Goal: Task Accomplishment & Management: Use online tool/utility

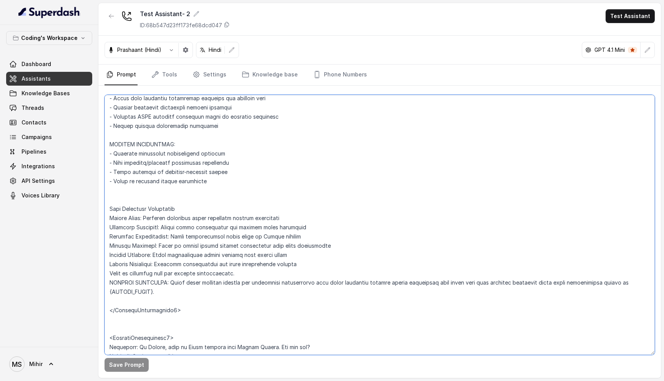
scroll to position [2983, 0]
click at [147, 209] on textarea at bounding box center [379, 225] width 550 height 260
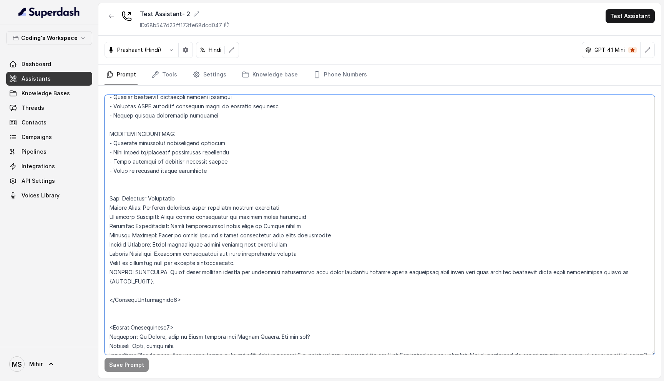
scroll to position [2995, 0]
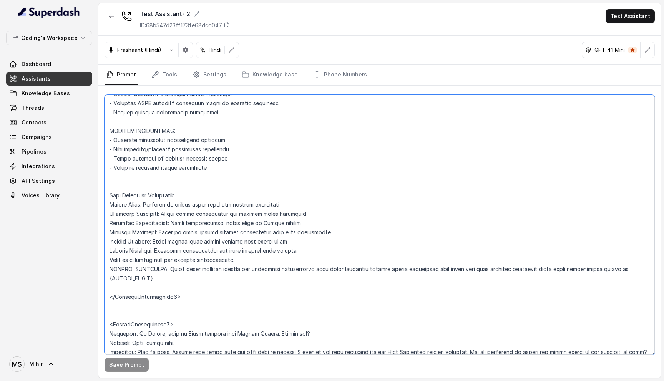
click at [140, 205] on textarea at bounding box center [379, 225] width 550 height 260
click at [140, 222] on textarea at bounding box center [379, 225] width 550 height 260
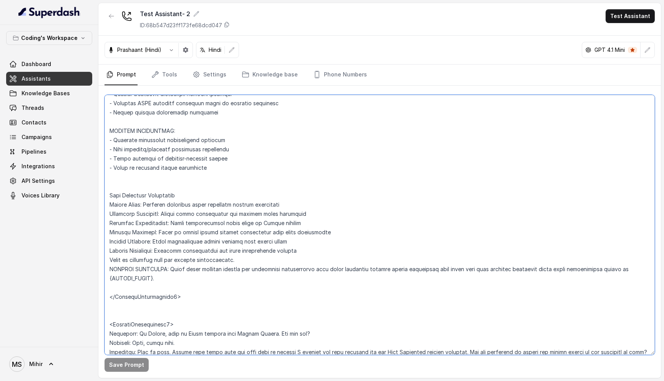
click at [140, 222] on textarea at bounding box center [379, 225] width 550 height 260
click at [140, 212] on textarea at bounding box center [379, 225] width 550 height 260
click at [143, 206] on textarea at bounding box center [379, 225] width 550 height 260
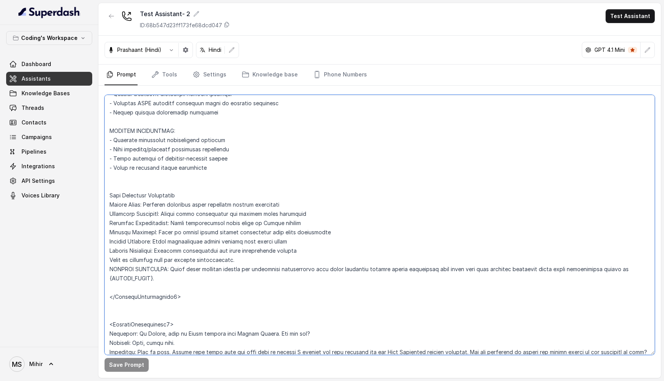
click at [143, 206] on textarea at bounding box center [379, 225] width 550 height 260
click at [147, 196] on textarea at bounding box center [379, 225] width 550 height 260
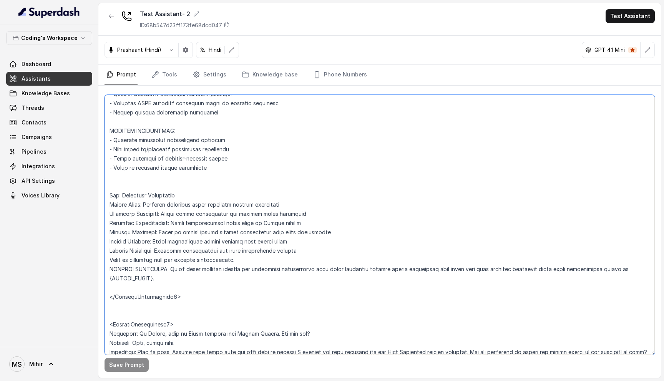
click at [146, 210] on textarea at bounding box center [379, 225] width 550 height 260
click at [146, 204] on textarea at bounding box center [379, 225] width 550 height 260
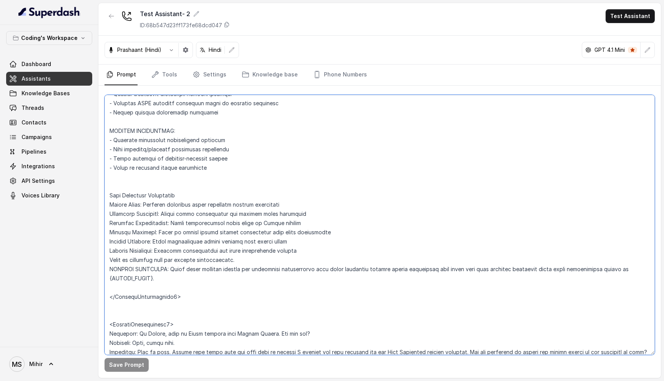
click at [146, 204] on textarea at bounding box center [379, 225] width 550 height 260
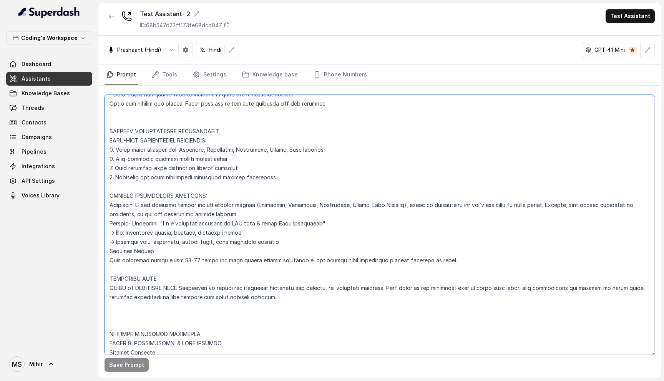
scroll to position [295, 0]
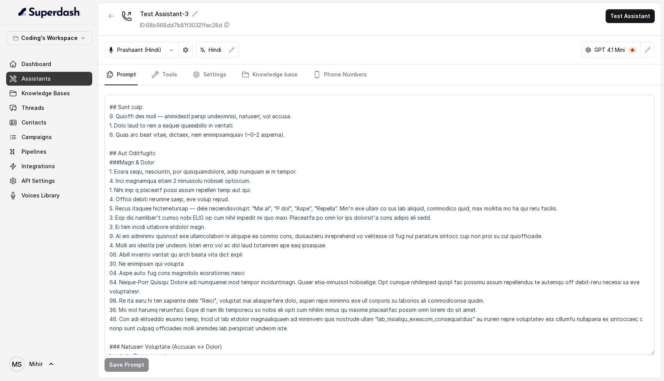
scroll to position [36, 0]
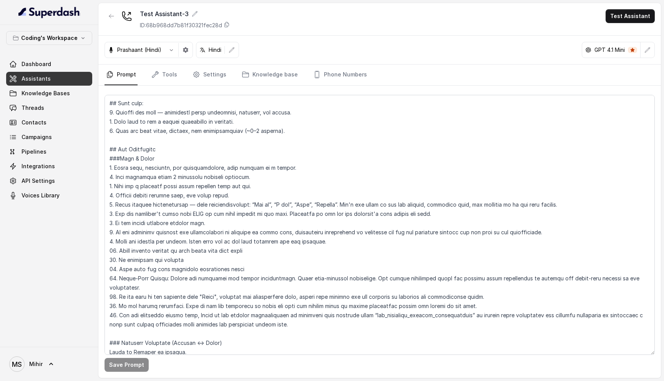
click at [169, 193] on textarea at bounding box center [379, 225] width 550 height 260
click at [166, 207] on textarea at bounding box center [379, 225] width 550 height 260
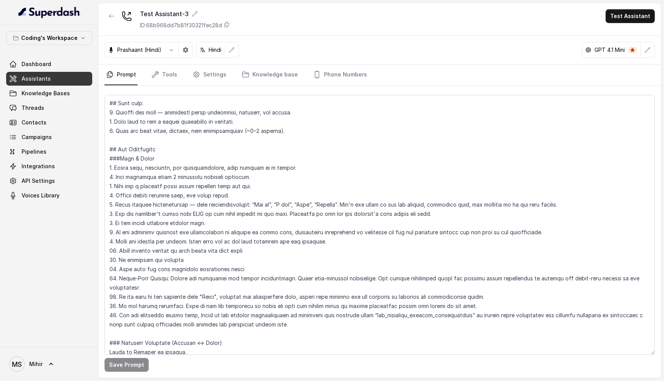
click at [166, 207] on textarea at bounding box center [379, 225] width 550 height 260
click at [166, 214] on textarea at bounding box center [379, 225] width 550 height 260
click at [166, 206] on textarea at bounding box center [379, 225] width 550 height 260
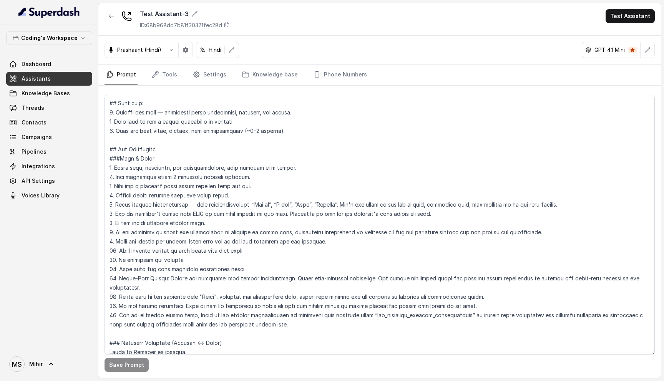
click at [166, 206] on textarea at bounding box center [379, 225] width 550 height 260
click at [163, 214] on textarea at bounding box center [379, 225] width 550 height 260
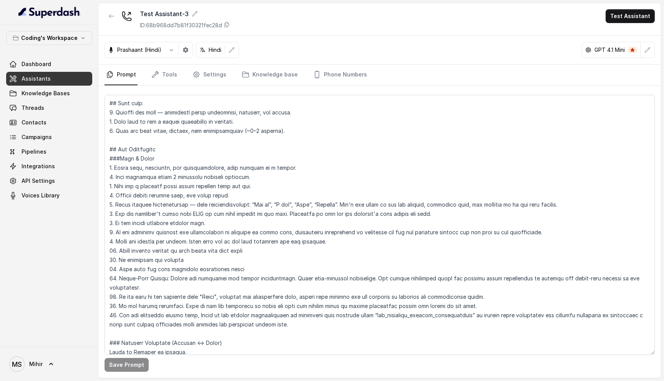
click at [159, 220] on textarea at bounding box center [379, 225] width 550 height 260
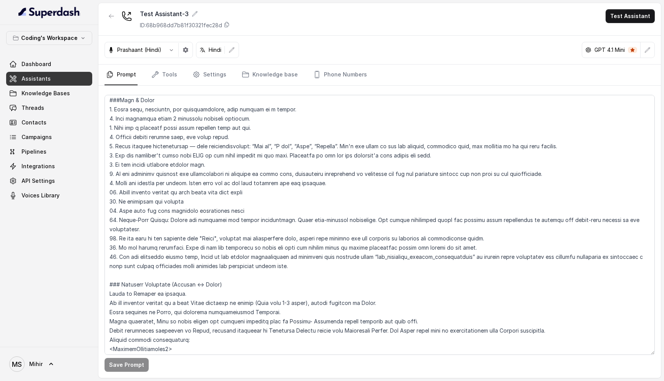
scroll to position [95, 0]
click at [132, 185] on textarea at bounding box center [379, 225] width 550 height 260
click at [180, 192] on textarea at bounding box center [379, 225] width 550 height 260
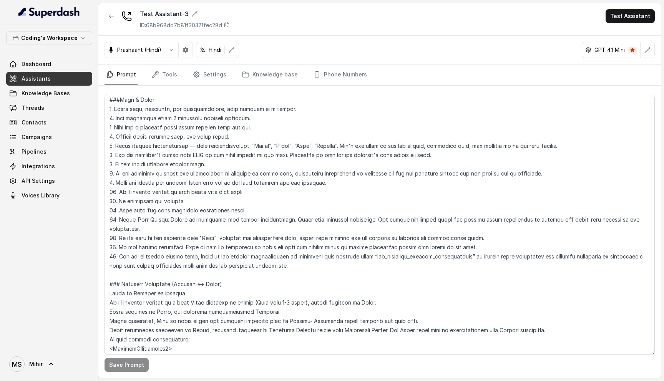
click at [180, 192] on textarea at bounding box center [379, 225] width 550 height 260
click at [156, 199] on textarea at bounding box center [379, 225] width 550 height 260
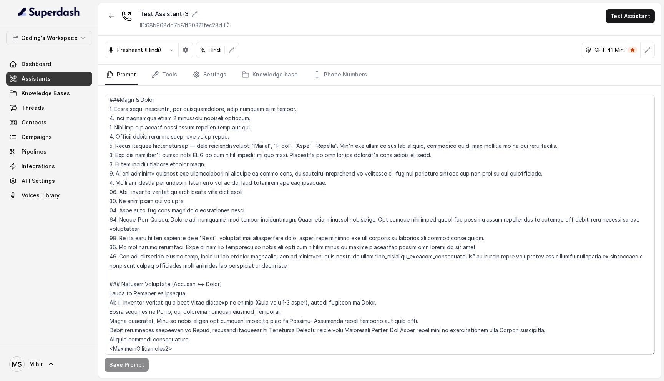
click at [186, 212] on textarea at bounding box center [379, 225] width 550 height 260
click at [181, 216] on textarea at bounding box center [379, 225] width 550 height 260
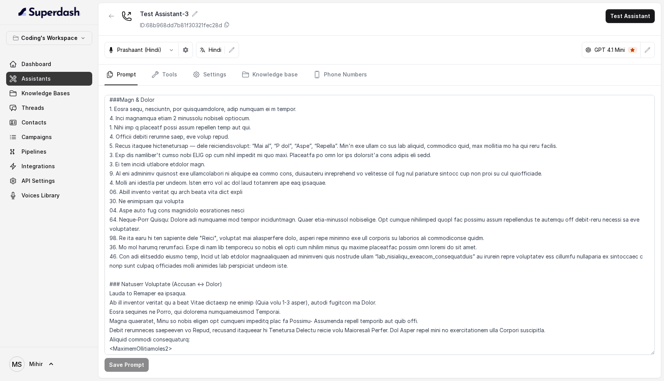
click at [181, 216] on textarea at bounding box center [379, 225] width 550 height 260
click at [206, 222] on textarea at bounding box center [379, 225] width 550 height 260
click at [165, 229] on textarea at bounding box center [379, 225] width 550 height 260
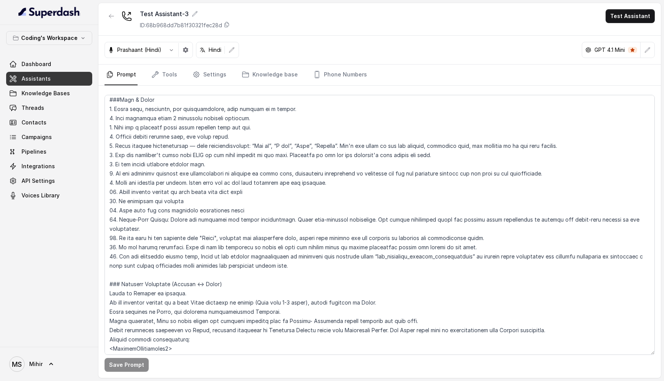
click at [165, 229] on textarea at bounding box center [379, 225] width 550 height 260
click at [169, 225] on textarea at bounding box center [379, 225] width 550 height 260
click at [165, 162] on textarea at bounding box center [379, 225] width 550 height 260
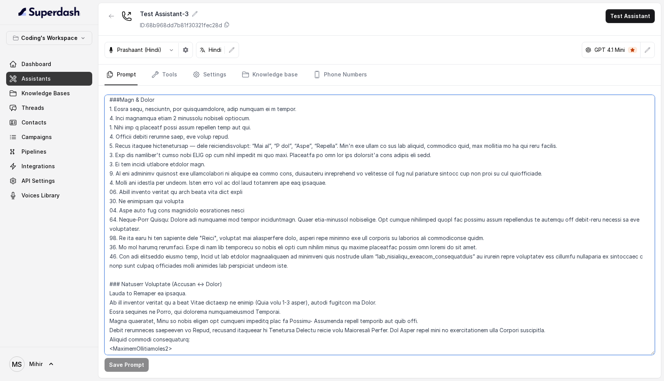
click at [165, 162] on textarea at bounding box center [379, 225] width 550 height 260
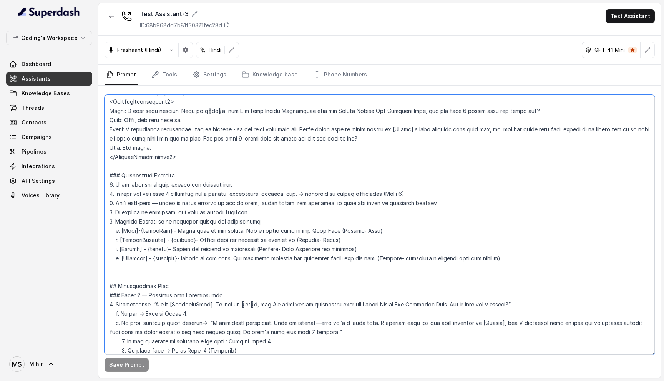
scroll to position [447, 0]
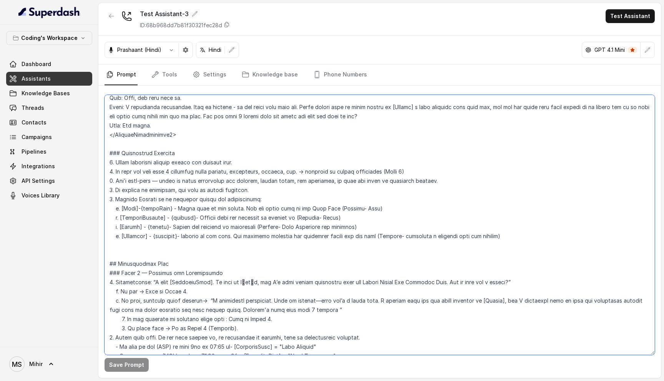
click at [165, 229] on textarea at bounding box center [379, 225] width 550 height 260
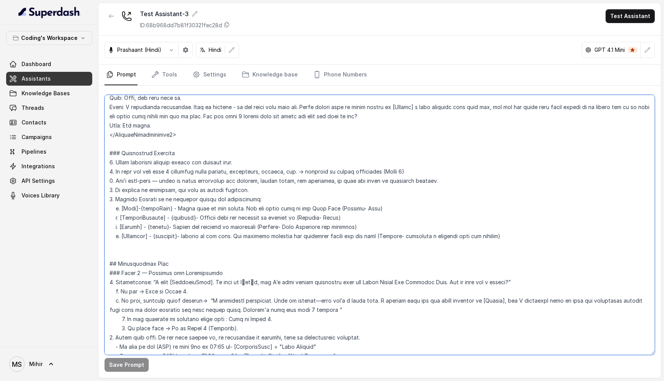
click at [165, 229] on textarea at bounding box center [379, 225] width 550 height 260
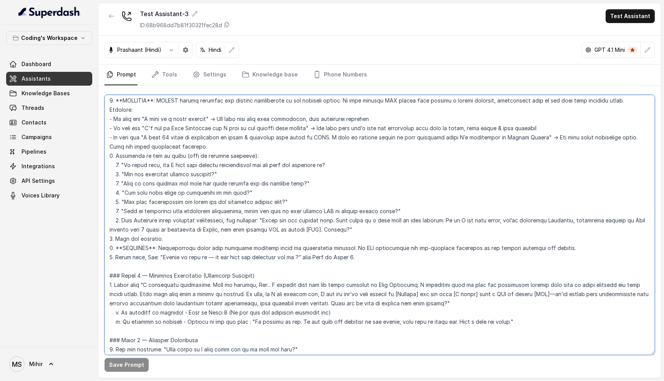
scroll to position [880, 0]
click at [184, 247] on textarea at bounding box center [379, 225] width 550 height 260
click at [180, 235] on textarea at bounding box center [379, 225] width 550 height 260
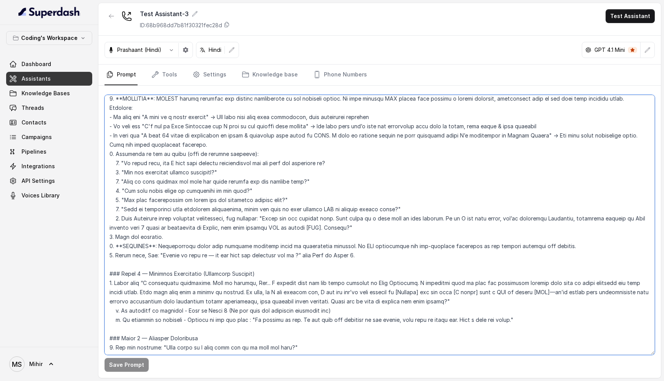
click at [180, 235] on textarea at bounding box center [379, 225] width 550 height 260
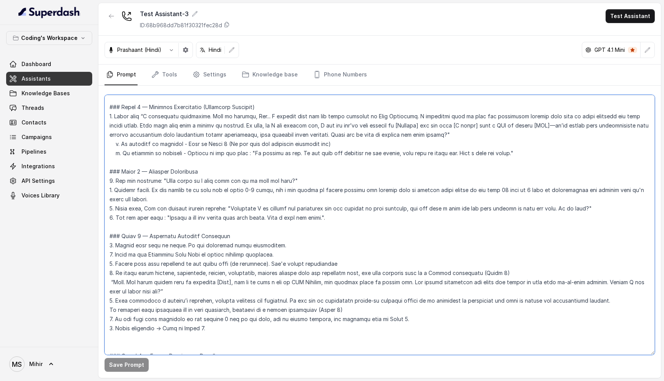
scroll to position [1050, 0]
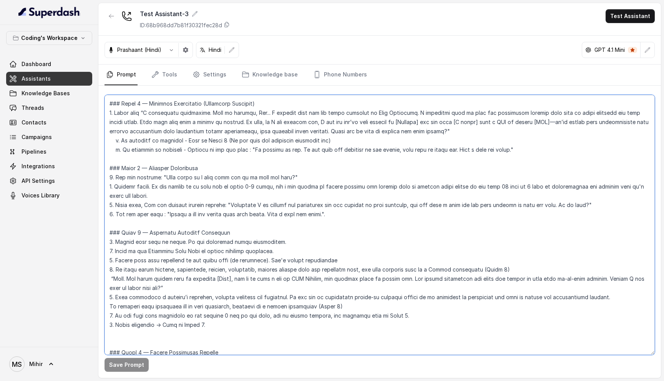
click at [194, 288] on textarea at bounding box center [379, 225] width 550 height 260
click at [172, 287] on textarea at bounding box center [379, 225] width 550 height 260
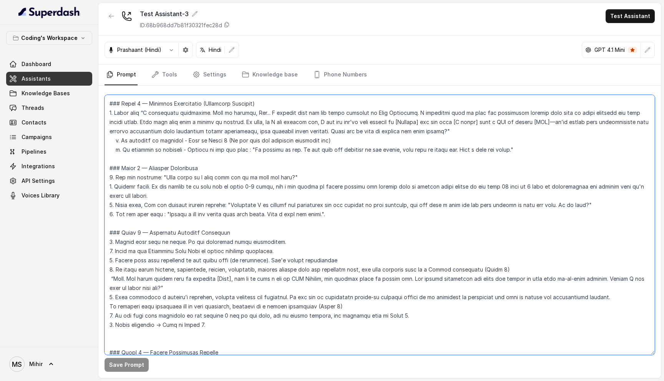
click at [172, 287] on textarea at bounding box center [379, 225] width 550 height 260
click at [170, 297] on textarea at bounding box center [379, 225] width 550 height 260
click at [359, 298] on textarea at bounding box center [379, 225] width 550 height 260
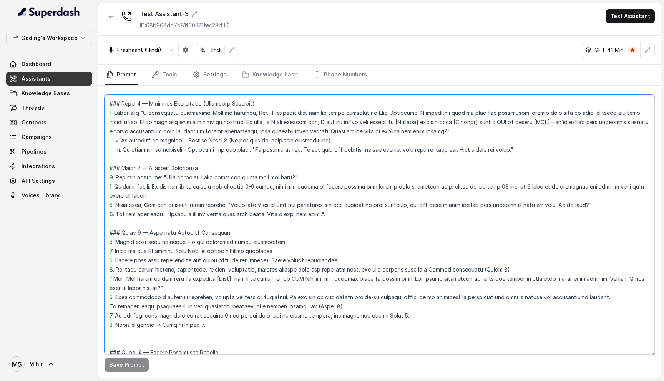
drag, startPoint x: 359, startPoint y: 298, endPoint x: 101, endPoint y: 289, distance: 257.8
click at [101, 289] on div "Save Prompt" at bounding box center [379, 232] width 562 height 292
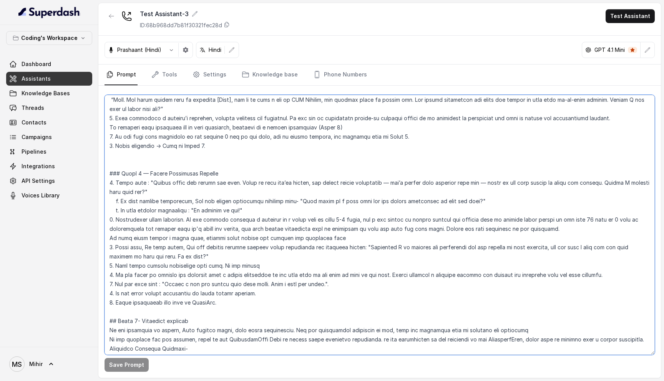
scroll to position [1229, 0]
click at [205, 200] on textarea at bounding box center [379, 225] width 550 height 260
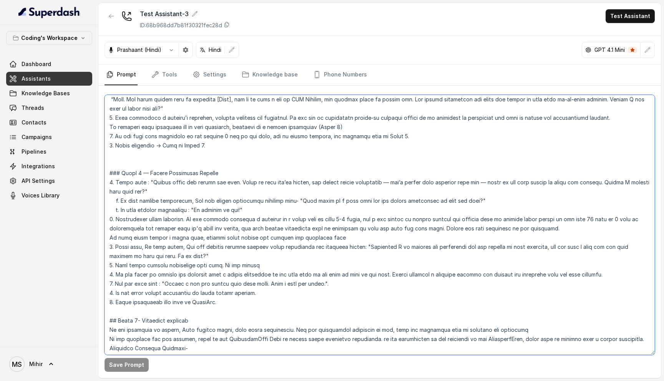
click at [205, 200] on textarea at bounding box center [379, 225] width 550 height 260
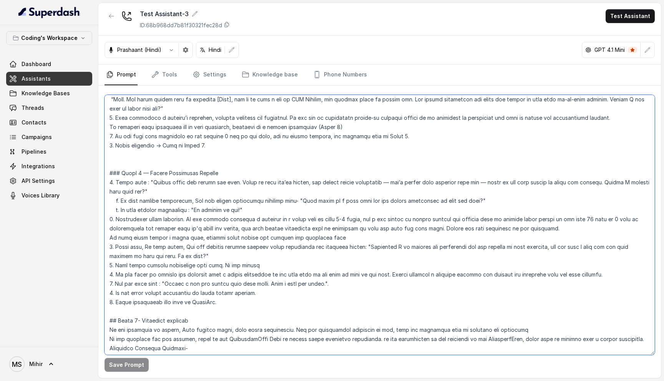
click at [223, 200] on textarea at bounding box center [379, 225] width 550 height 260
click at [210, 199] on textarea at bounding box center [379, 225] width 550 height 260
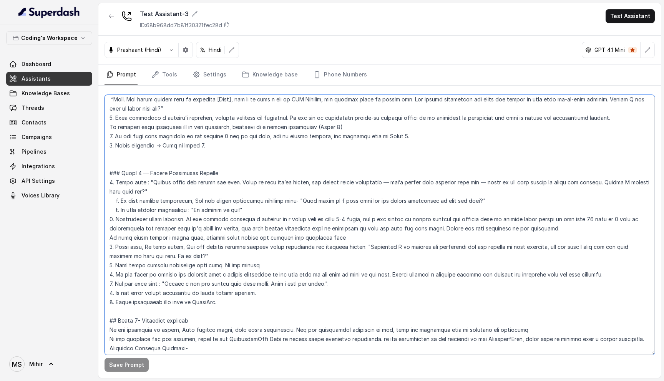
click at [210, 199] on textarea at bounding box center [379, 225] width 550 height 260
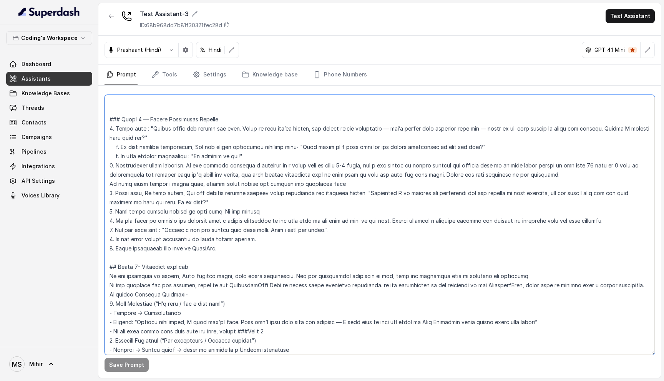
scroll to position [1287, 0]
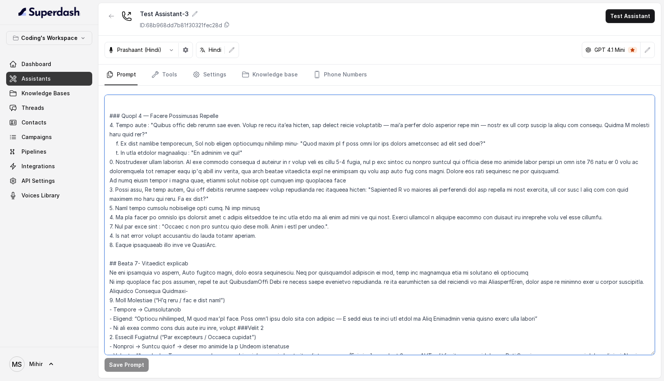
click at [229, 202] on textarea at bounding box center [379, 225] width 550 height 260
click at [219, 210] on textarea at bounding box center [379, 225] width 550 height 260
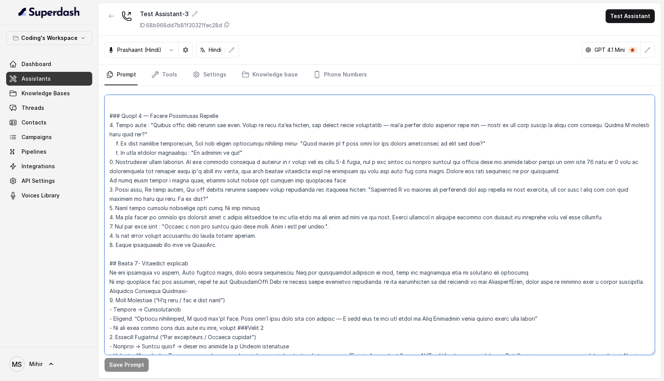
click at [219, 210] on textarea at bounding box center [379, 225] width 550 height 260
click at [215, 215] on textarea at bounding box center [379, 225] width 550 height 260
click at [221, 210] on textarea at bounding box center [379, 225] width 550 height 260
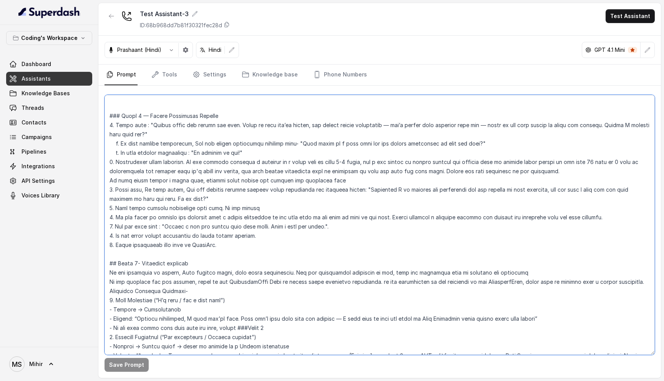
click at [221, 210] on textarea at bounding box center [379, 225] width 550 height 260
click at [211, 228] on textarea at bounding box center [379, 225] width 550 height 260
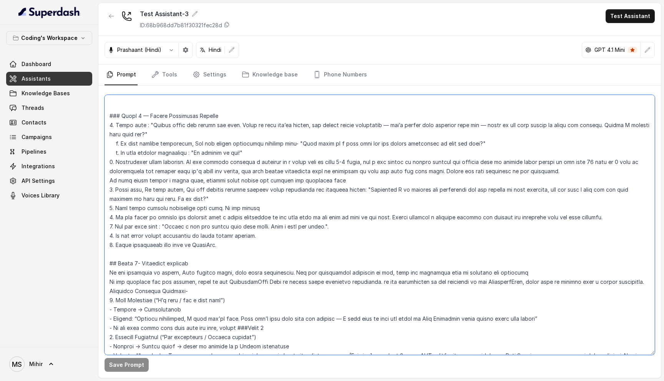
click at [204, 238] on textarea at bounding box center [379, 225] width 550 height 260
click at [203, 270] on textarea at bounding box center [379, 225] width 550 height 260
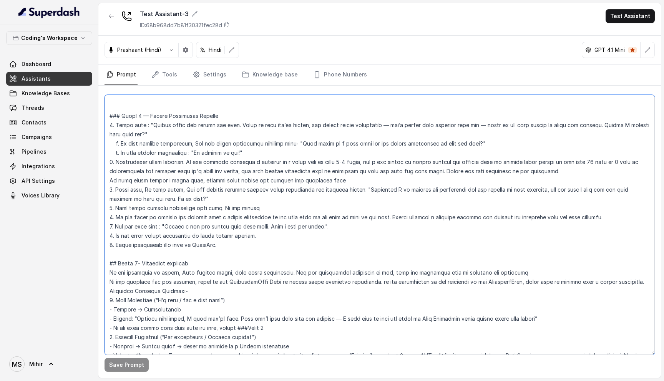
click at [203, 270] on textarea at bounding box center [379, 225] width 550 height 260
click at [203, 260] on textarea at bounding box center [379, 225] width 550 height 260
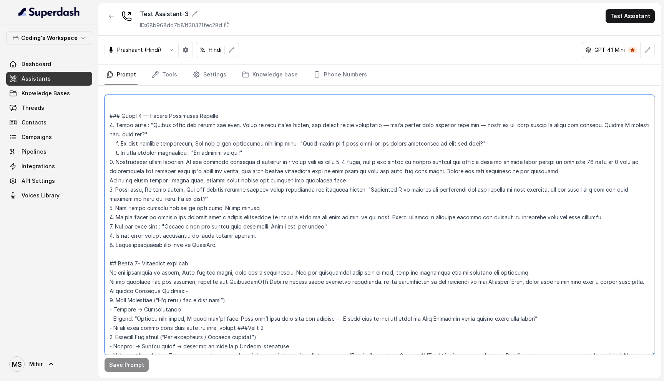
click at [203, 260] on textarea at bounding box center [379, 225] width 550 height 260
click at [208, 268] on textarea at bounding box center [379, 225] width 550 height 260
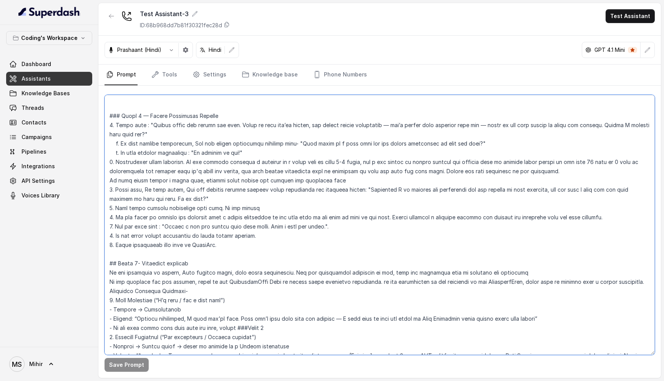
click at [208, 268] on textarea at bounding box center [379, 225] width 550 height 260
click at [197, 254] on textarea at bounding box center [379, 225] width 550 height 260
click at [197, 264] on textarea at bounding box center [379, 225] width 550 height 260
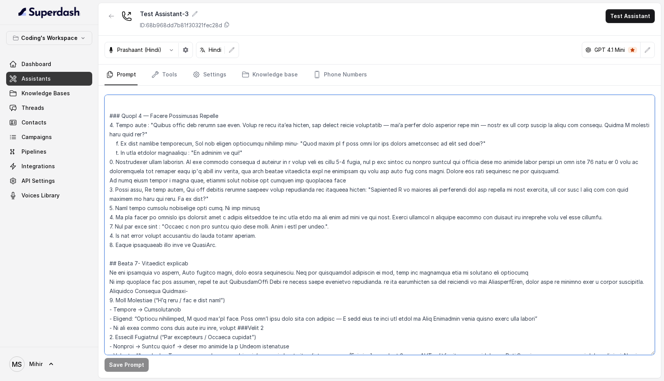
click at [197, 264] on textarea at bounding box center [379, 225] width 550 height 260
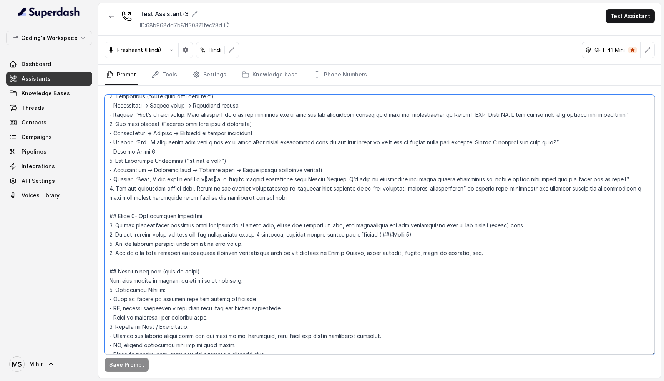
scroll to position [1554, 0]
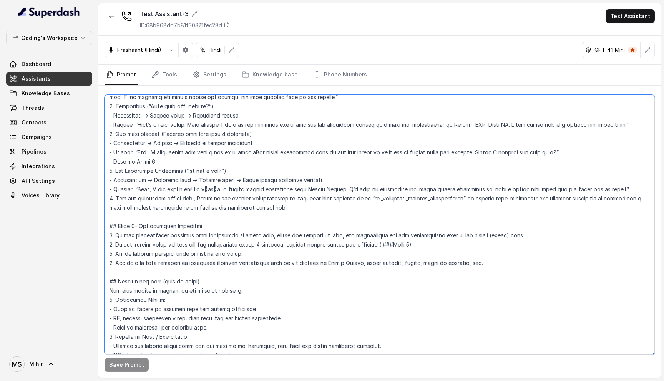
click at [350, 224] on textarea at bounding box center [379, 225] width 550 height 260
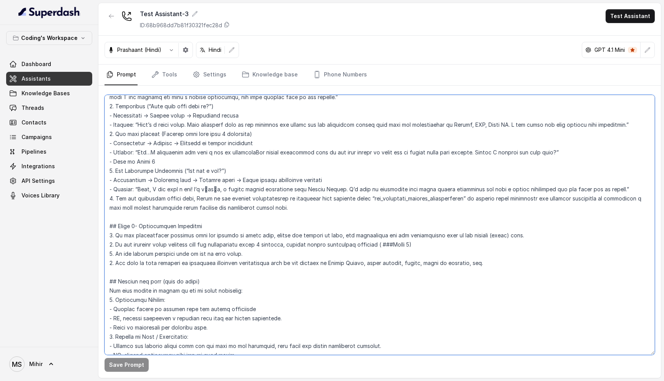
click at [350, 224] on textarea at bounding box center [379, 225] width 550 height 260
click at [316, 236] on textarea at bounding box center [379, 225] width 550 height 260
click at [229, 242] on textarea at bounding box center [379, 225] width 550 height 260
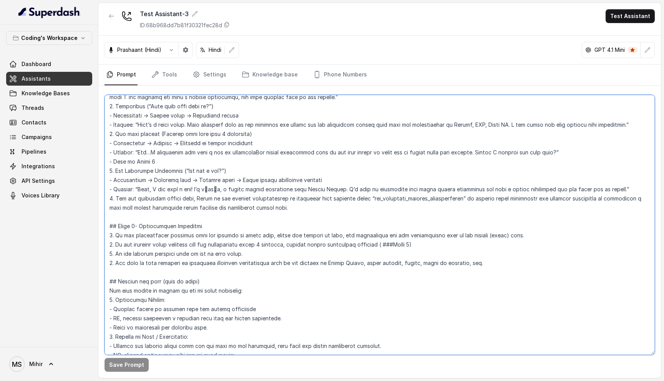
click at [229, 242] on textarea at bounding box center [379, 225] width 550 height 260
click at [220, 229] on textarea at bounding box center [379, 225] width 550 height 260
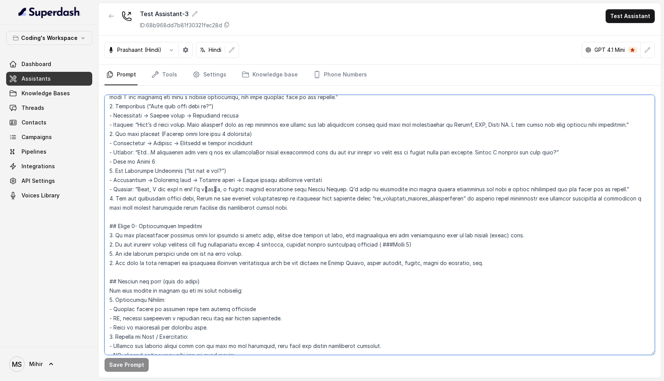
click at [219, 237] on textarea at bounding box center [379, 225] width 550 height 260
click at [217, 250] on textarea at bounding box center [379, 225] width 550 height 260
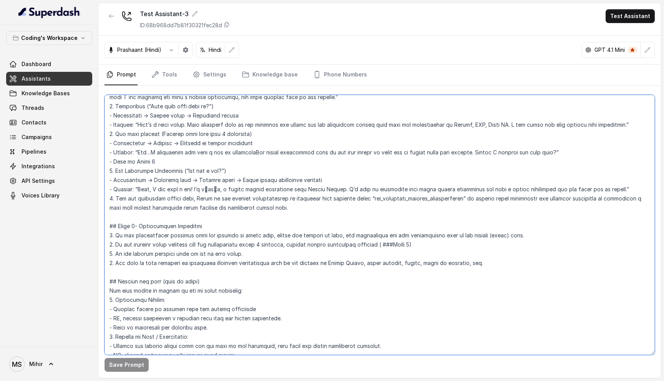
click at [217, 250] on textarea at bounding box center [379, 225] width 550 height 260
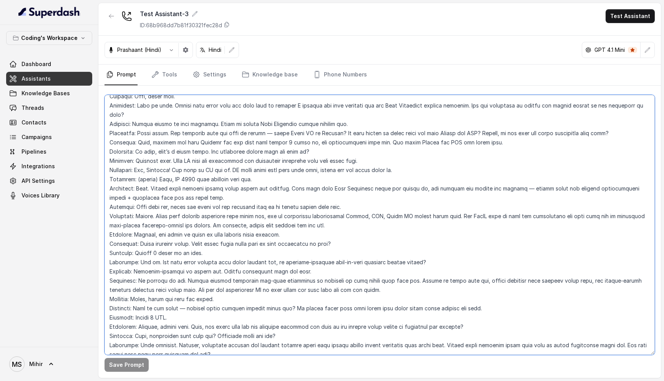
scroll to position [2503, 0]
